Goal: Check status: Check status

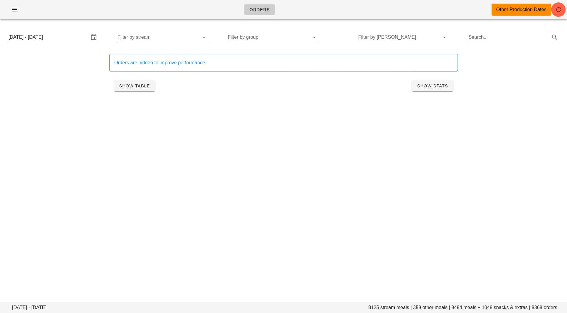
click at [14, 16] on div "Orders Other Production Dates" at bounding box center [283, 9] width 567 height 19
click at [12, 9] on icon "button" at bounding box center [14, 9] width 7 height 7
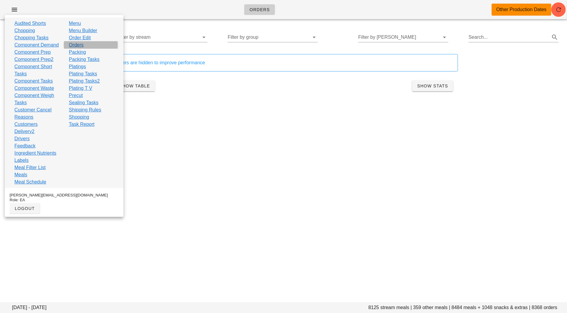
click at [79, 46] on link "Orders" at bounding box center [76, 44] width 15 height 7
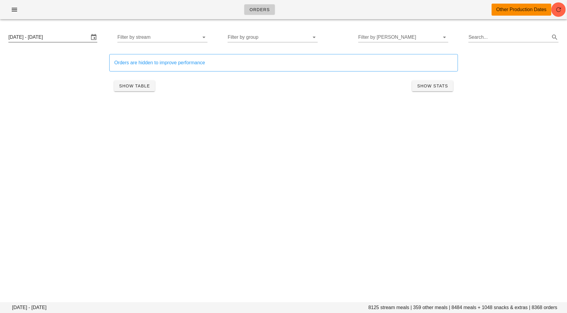
click at [69, 37] on input "[DATE] - [DATE]" at bounding box center [48, 37] width 80 height 10
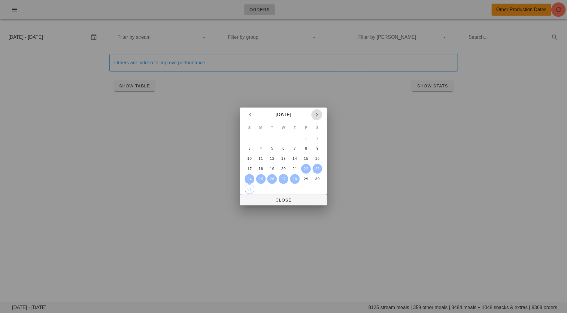
click at [315, 114] on icon "Next month" at bounding box center [316, 114] width 7 height 7
click at [296, 138] on div "4" at bounding box center [295, 138] width 10 height 4
click at [323, 137] on td "6" at bounding box center [317, 138] width 11 height 10
click at [320, 138] on div "6" at bounding box center [318, 138] width 10 height 4
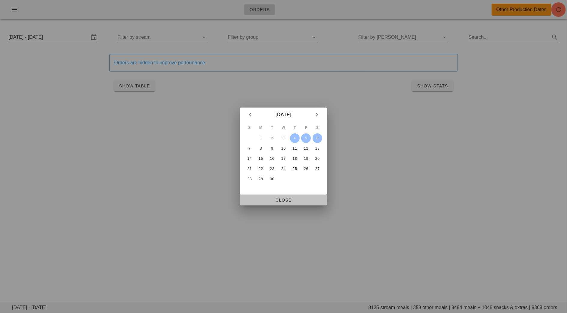
click at [306, 199] on span "Close" at bounding box center [283, 200] width 77 height 5
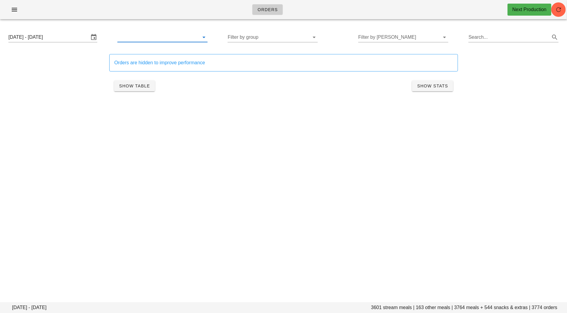
click at [163, 41] on div at bounding box center [162, 37] width 90 height 10
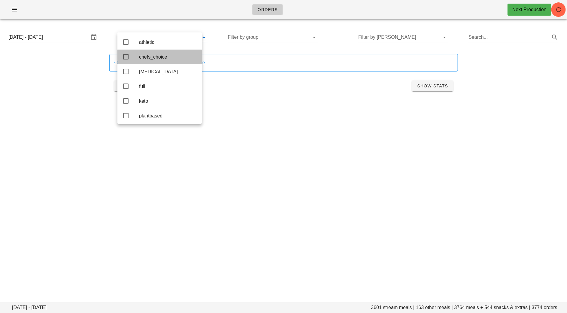
click at [159, 59] on div "chefs_choice" at bounding box center [168, 57] width 58 height 6
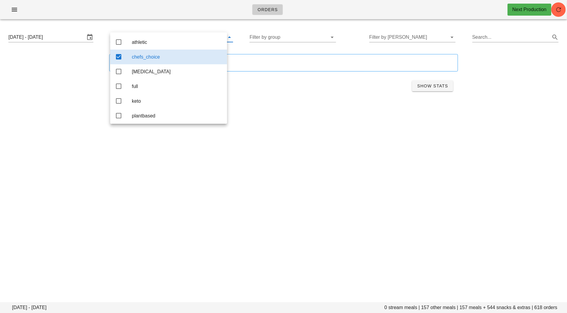
click at [287, 29] on div "[DATE] - [DATE] chefs_choice Filter by group Filter by [PERSON_NAME] Search..." at bounding box center [284, 37] width 560 height 19
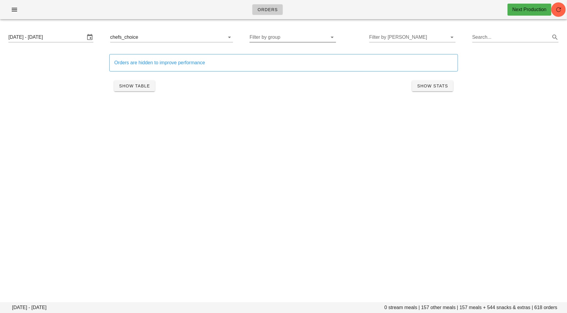
click at [288, 33] on input "Filter by group" at bounding box center [288, 37] width 77 height 10
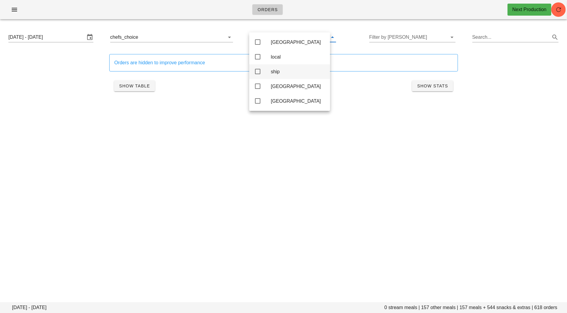
click at [280, 72] on div "ship" at bounding box center [298, 72] width 54 height 6
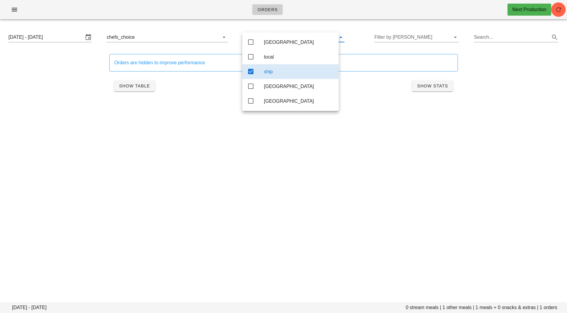
click at [281, 155] on div "Orders Next Production [DATE] - [DATE] 0 stream meals | 1 other meals | 1 meals…" at bounding box center [283, 156] width 567 height 313
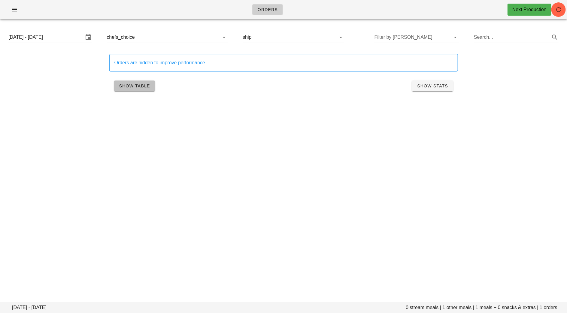
click at [142, 86] on span "Show Table" at bounding box center [134, 85] width 31 height 5
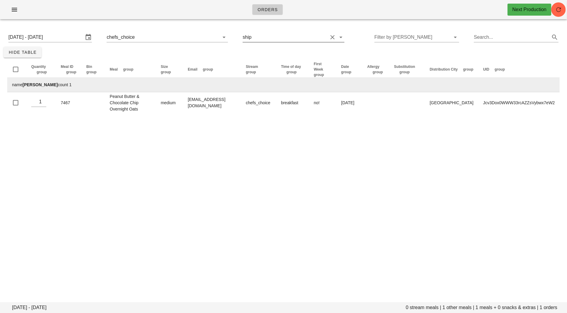
click at [297, 38] on input "text" at bounding box center [290, 37] width 75 height 10
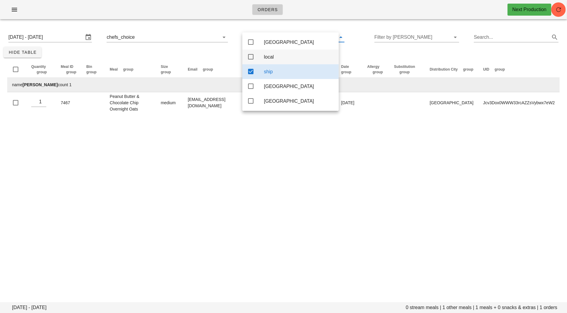
click at [250, 58] on icon at bounding box center [250, 56] width 7 height 7
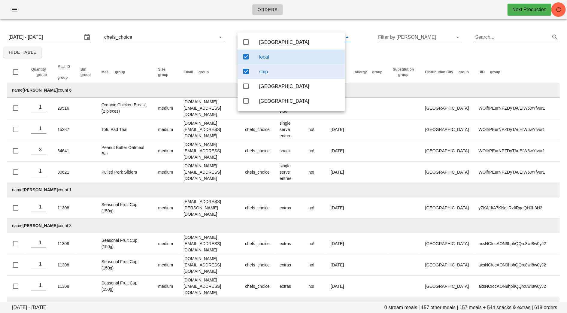
click at [251, 69] on div "ship" at bounding box center [292, 71] width 108 height 15
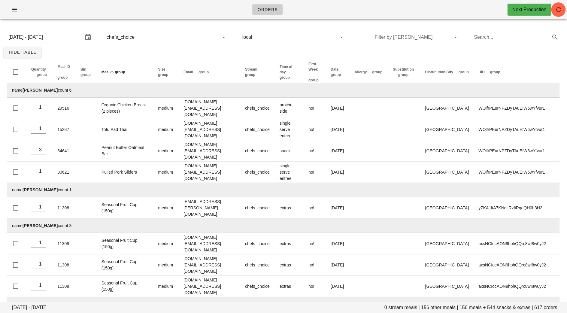
click at [123, 74] on span "group" at bounding box center [120, 72] width 10 height 4
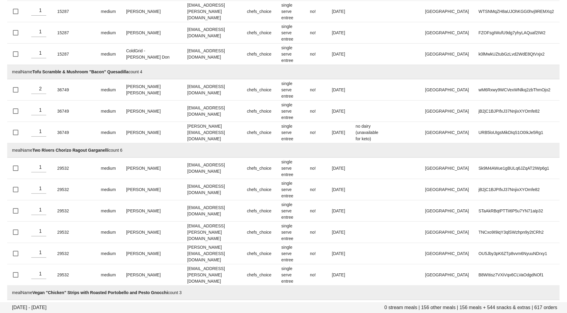
scroll to position [13696, 0]
